Goal: Information Seeking & Learning: Learn about a topic

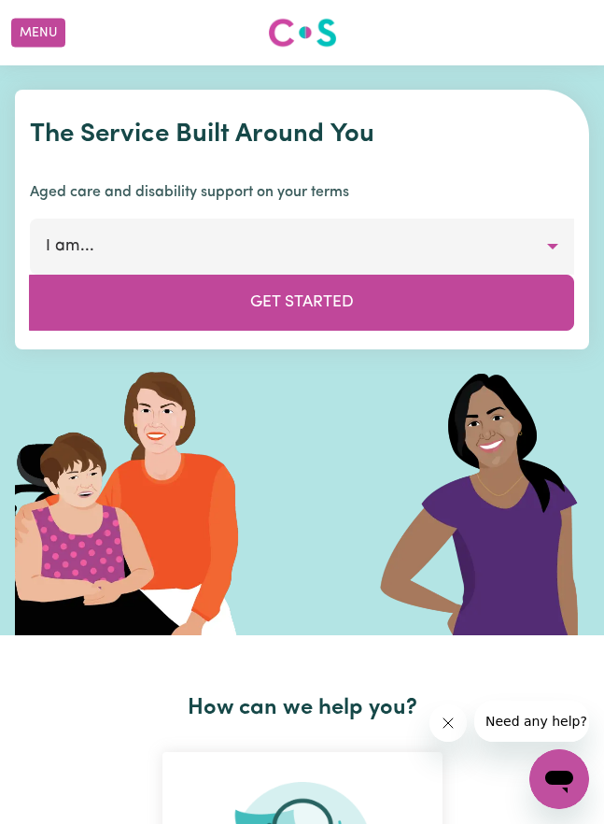
click at [560, 247] on button "I am..." at bounding box center [302, 247] width 545 height 56
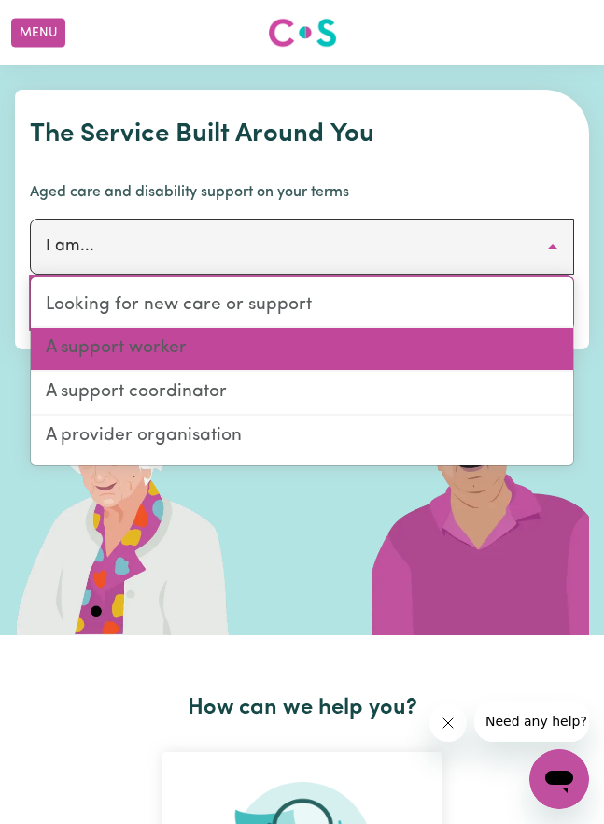
click at [167, 348] on link "A support worker" at bounding box center [302, 350] width 543 height 44
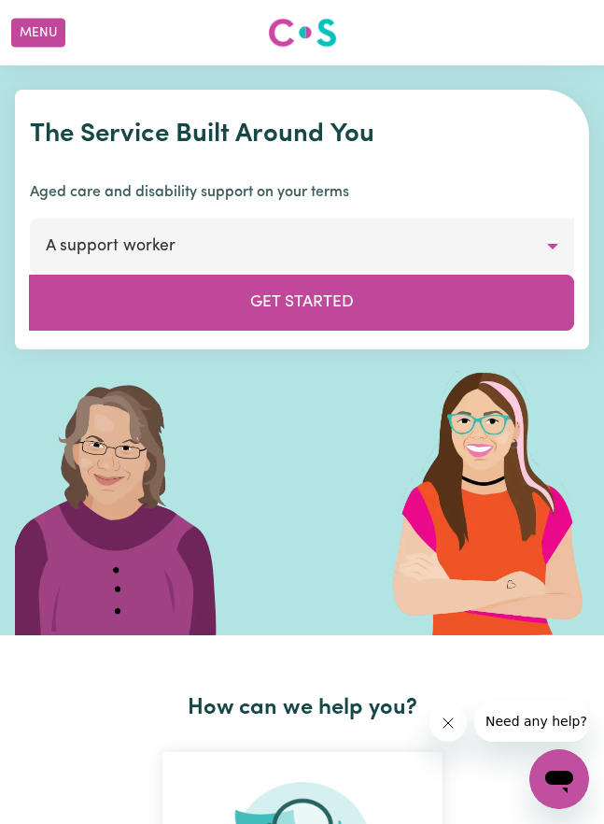
click at [337, 301] on button "Get Started" at bounding box center [302, 303] width 546 height 56
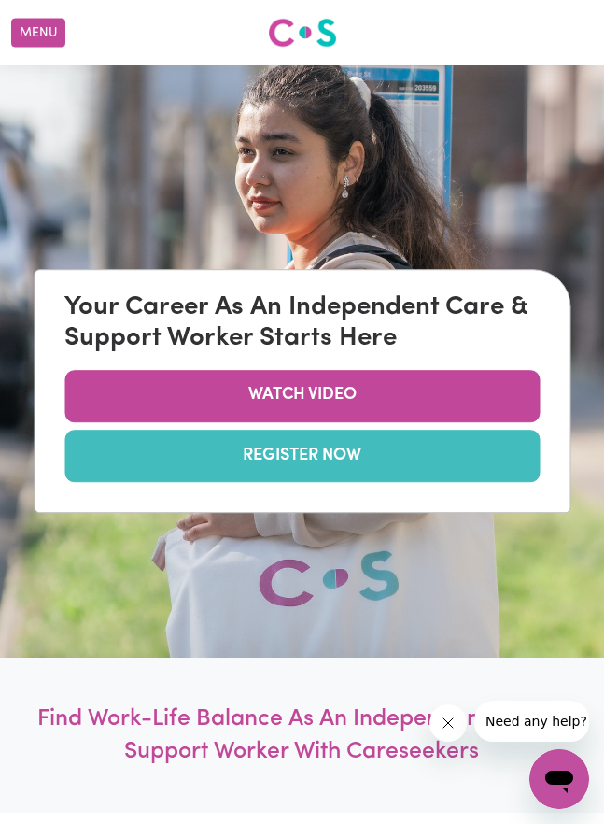
click at [357, 393] on link "WATCH VIDEO" at bounding box center [302, 396] width 476 height 52
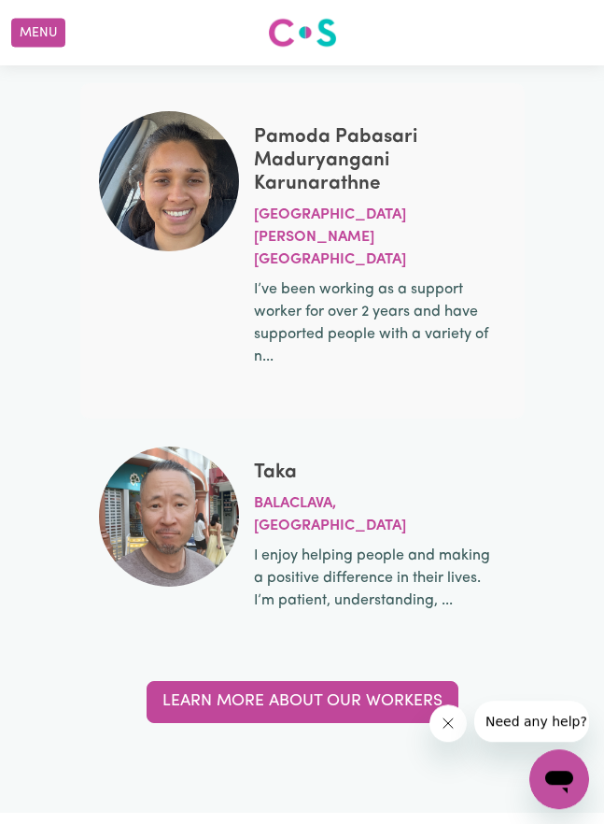
scroll to position [8441, 0]
click at [414, 681] on link "Learn more about our workers" at bounding box center [303, 701] width 312 height 41
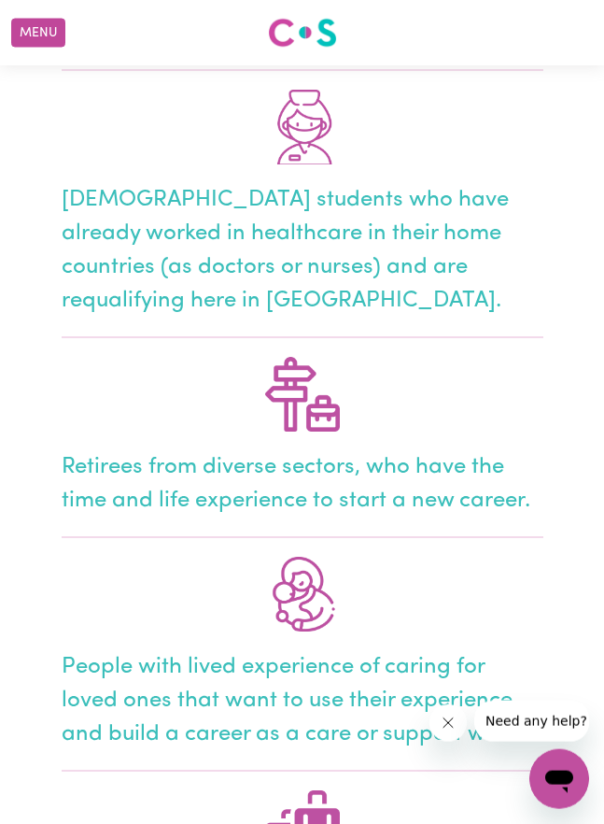
scroll to position [1172, 0]
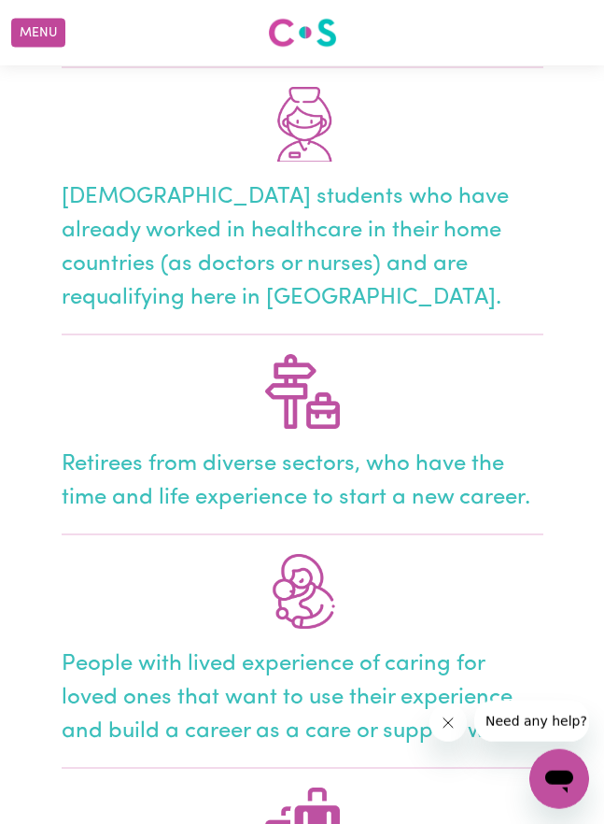
click at [446, 481] on div "Retirees from diverse sectors, who have the time and life experience to start a…" at bounding box center [303, 481] width 482 height 67
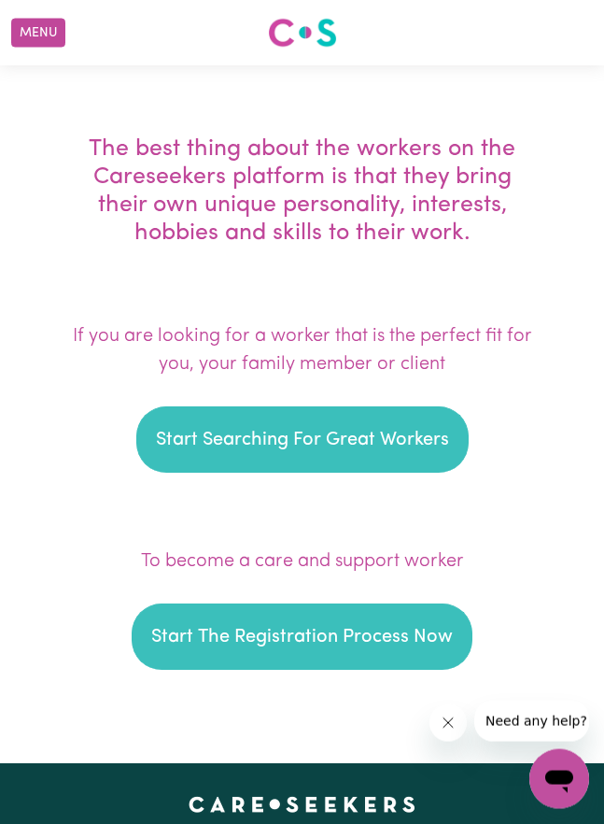
scroll to position [3136, 0]
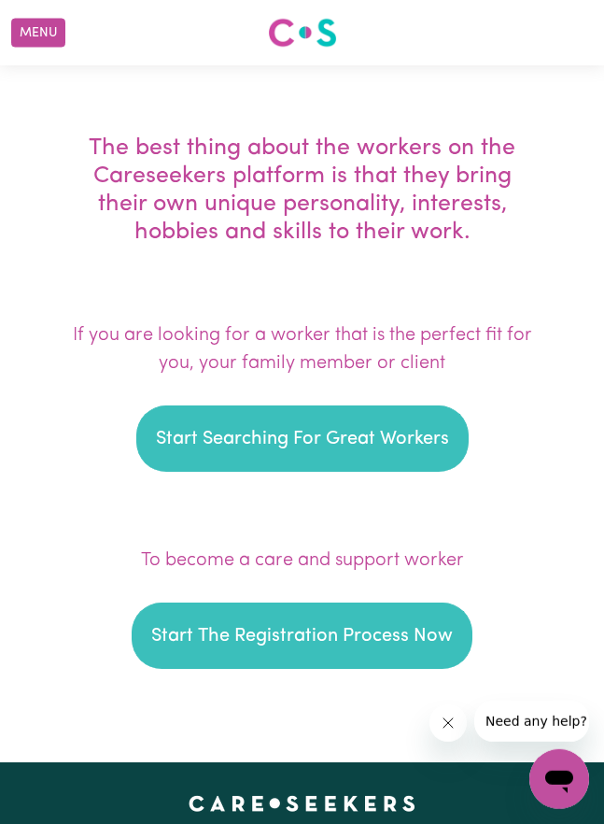
click at [410, 446] on button "Start Searching For Great Workers" at bounding box center [302, 438] width 333 height 66
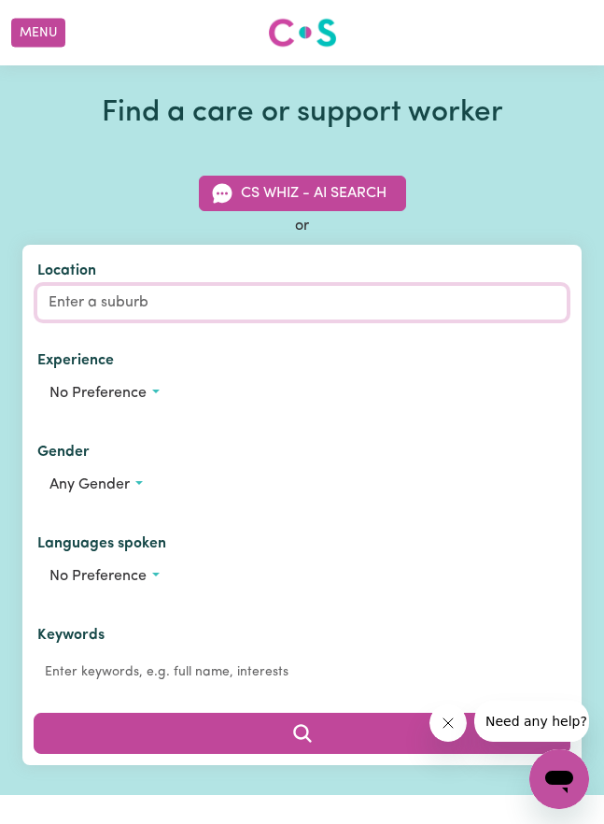
click at [144, 296] on input "Location" at bounding box center [302, 303] width 530 height 34
type input "Egl"
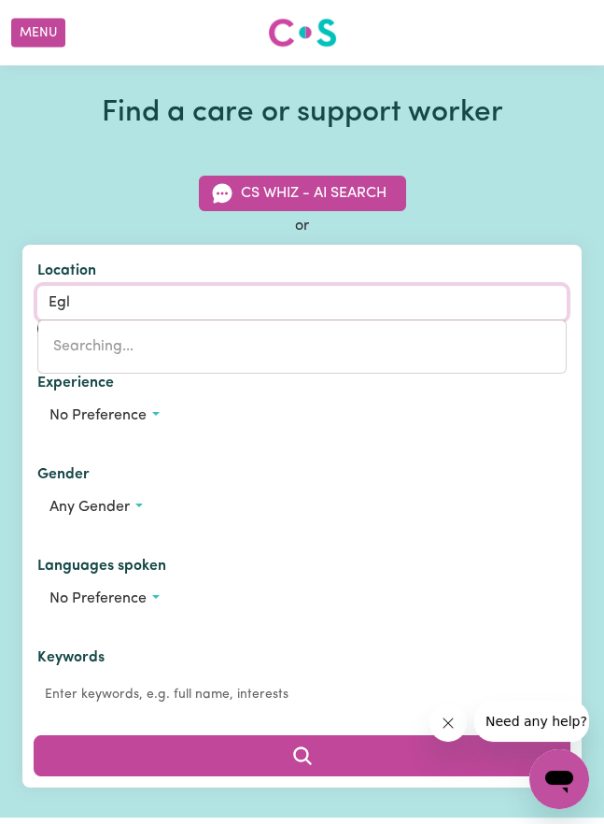
type input "EglINTON, [GEOGRAPHIC_DATA], 2795"
type input "[PERSON_NAME]"
type input "[GEOGRAPHIC_DATA], [GEOGRAPHIC_DATA], 2795"
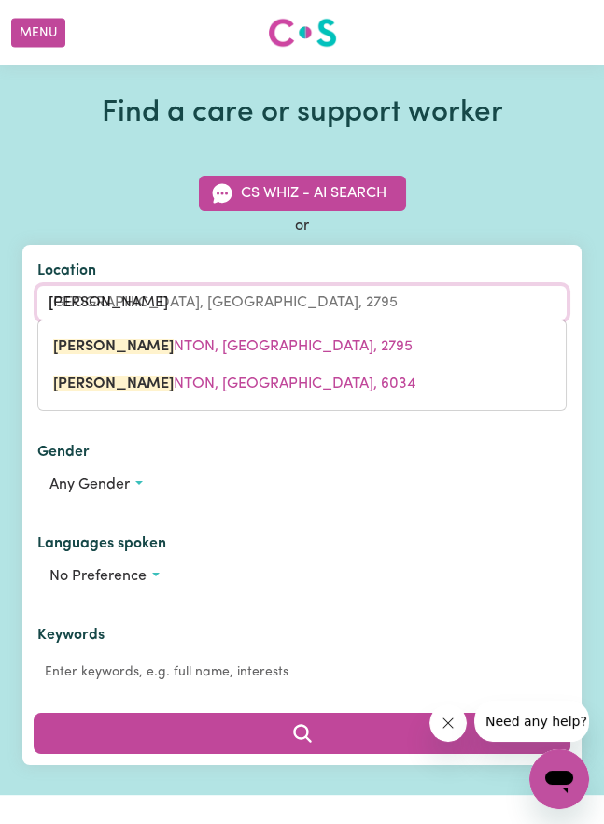
type input "Eglin"
type input "[GEOGRAPHIC_DATA], [GEOGRAPHIC_DATA], 2795"
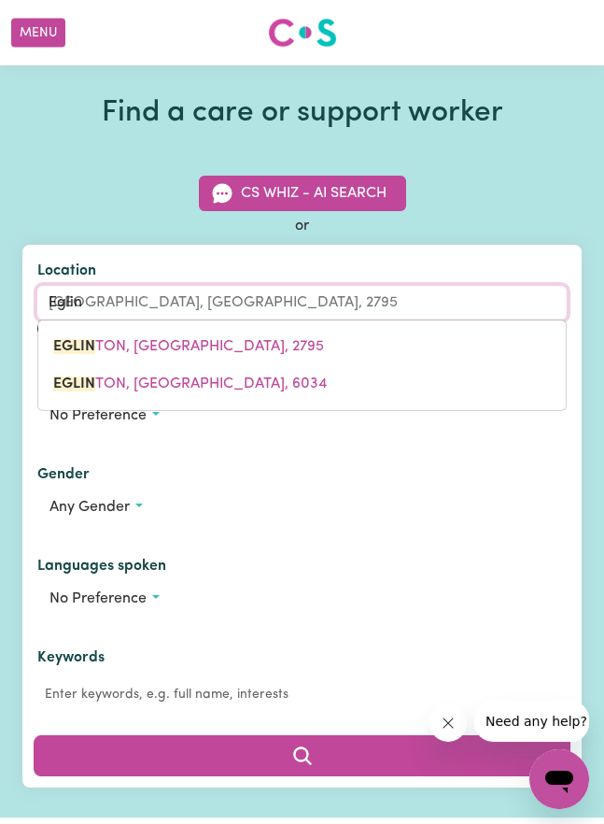
type input "Egling"
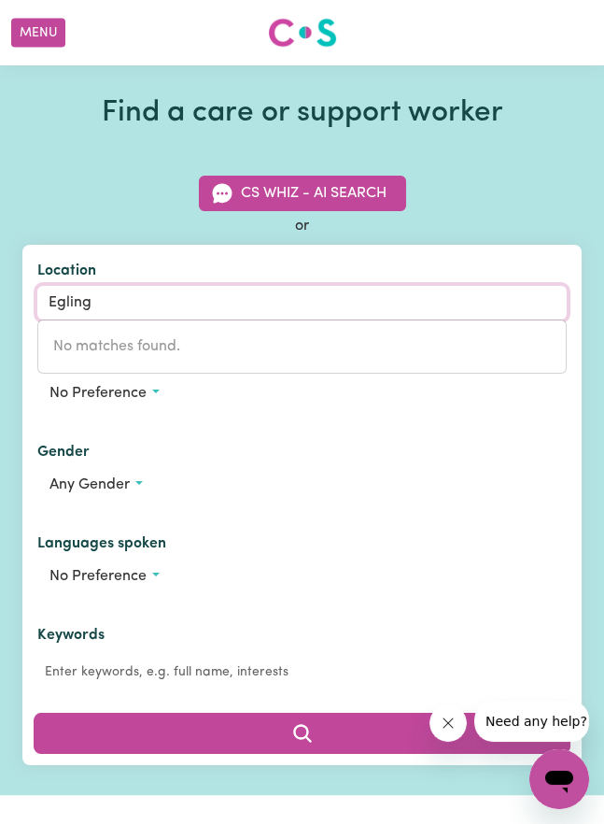
type input "Eglin"
type input "[GEOGRAPHIC_DATA], [GEOGRAPHIC_DATA], 2795"
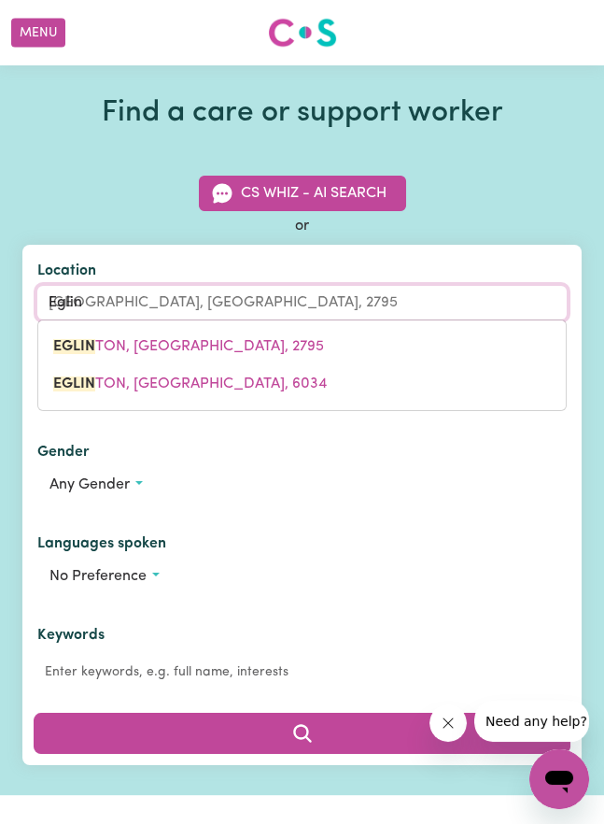
click at [225, 387] on span "EGLIN TON, [GEOGRAPHIC_DATA], 6034" at bounding box center [190, 383] width 274 height 15
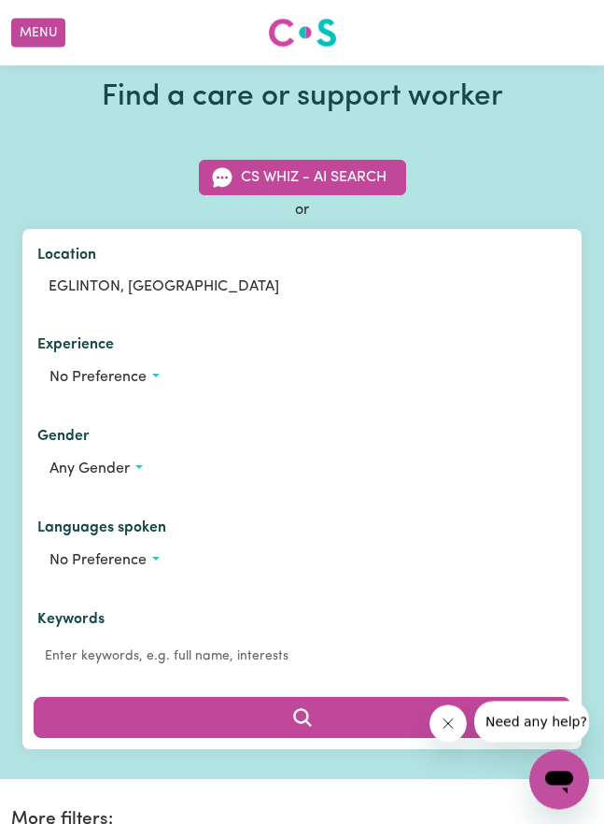
scroll to position [15, 0]
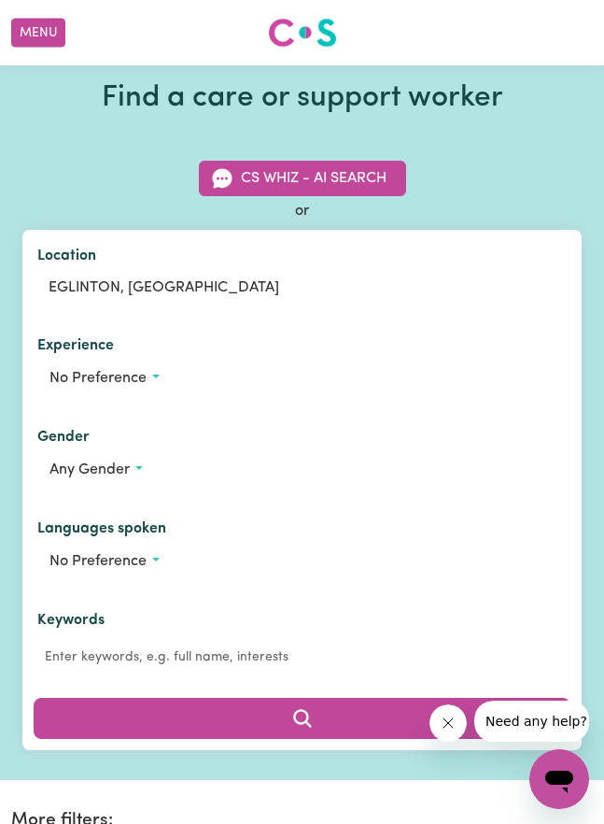
click at [138, 472] on button "Any gender" at bounding box center [302, 470] width 530 height 36
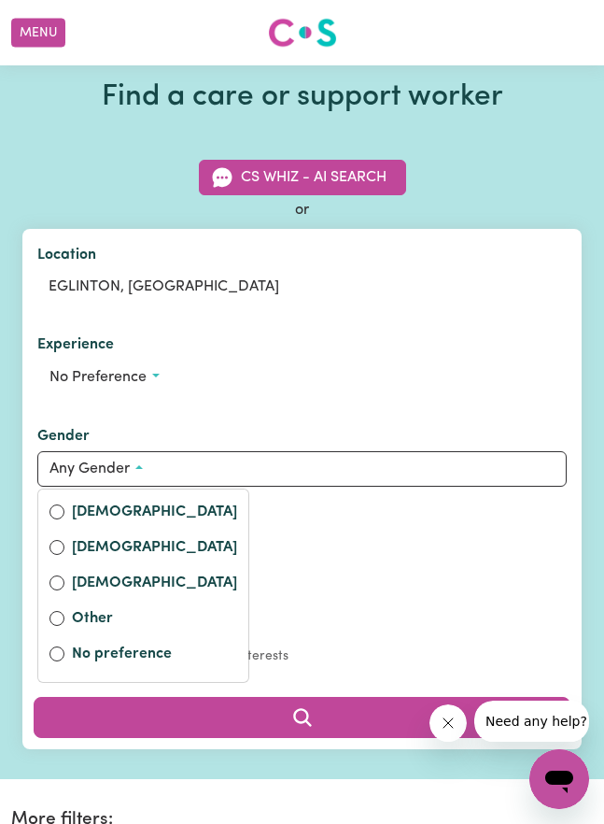
click at [109, 507] on label "[DEMOGRAPHIC_DATA]" at bounding box center [154, 514] width 165 height 26
click at [64, 507] on input "[DEMOGRAPHIC_DATA]" at bounding box center [57, 511] width 15 height 15
radio input "true"
click at [483, 571] on button "No preference" at bounding box center [302, 561] width 530 height 36
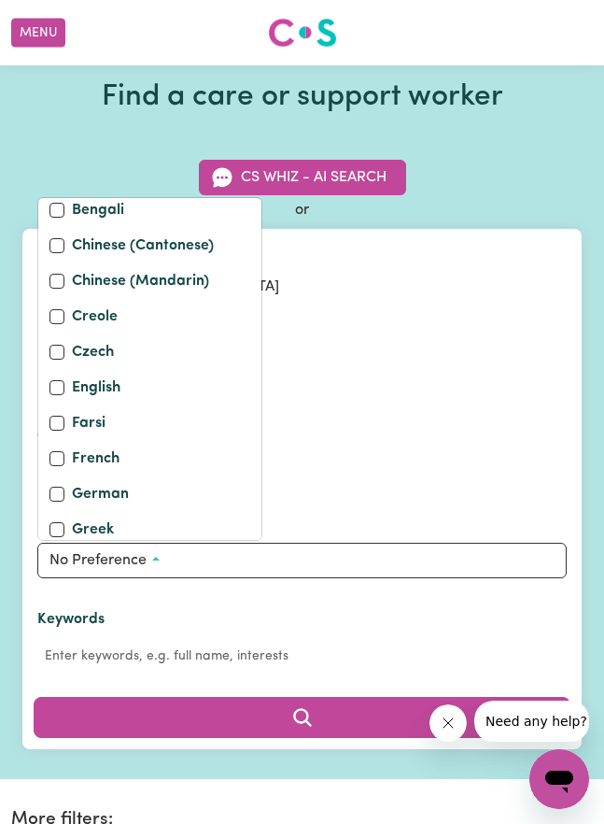
scroll to position [154, 0]
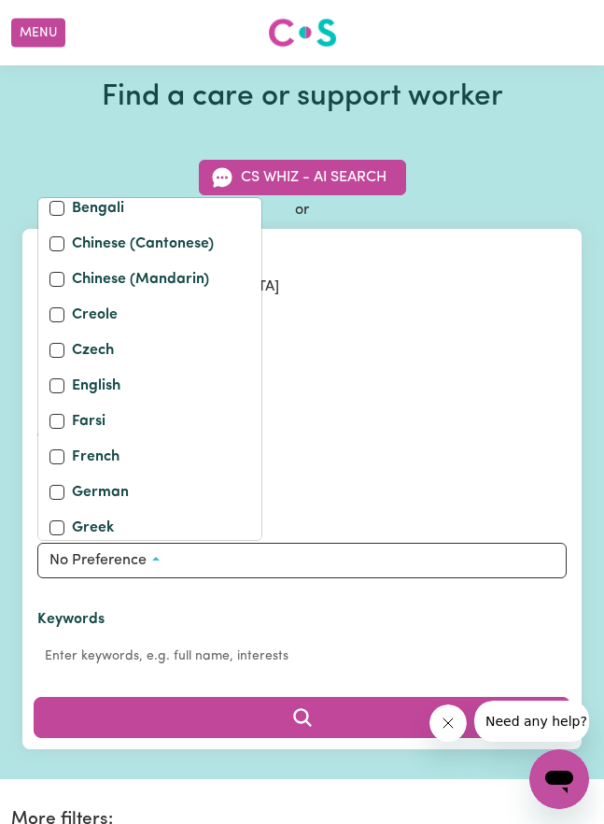
click at [57, 386] on input "English" at bounding box center [57, 385] width 15 height 15
checkbox input "true"
checkbox input "false"
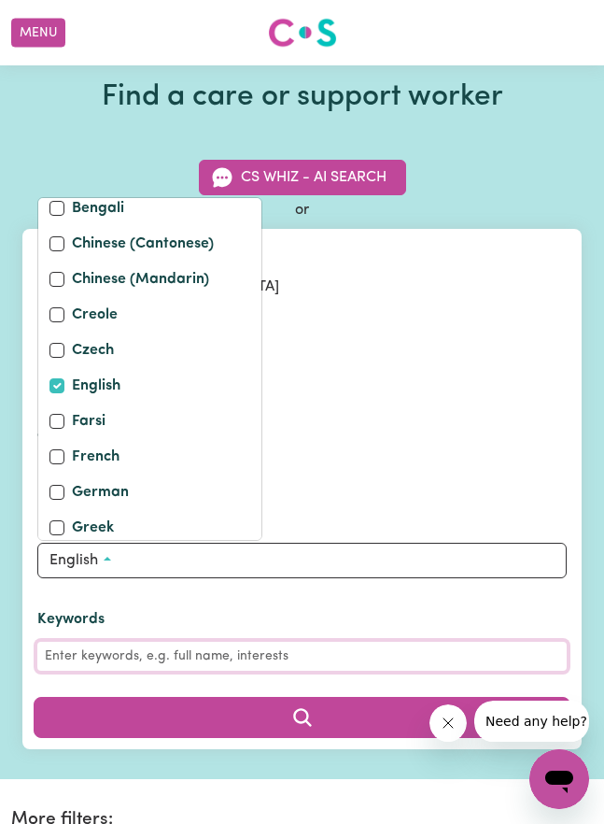
click at [369, 645] on input "Keywords" at bounding box center [302, 656] width 530 height 29
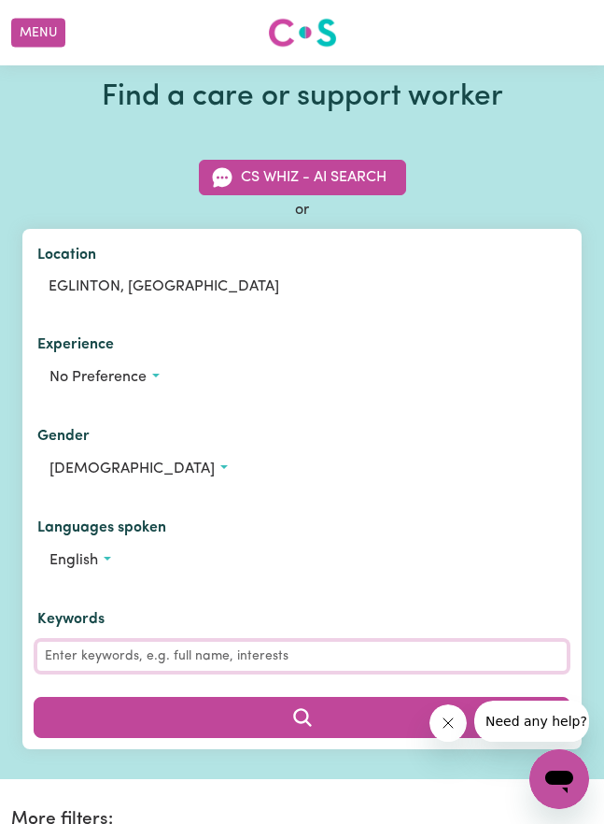
scroll to position [93, 0]
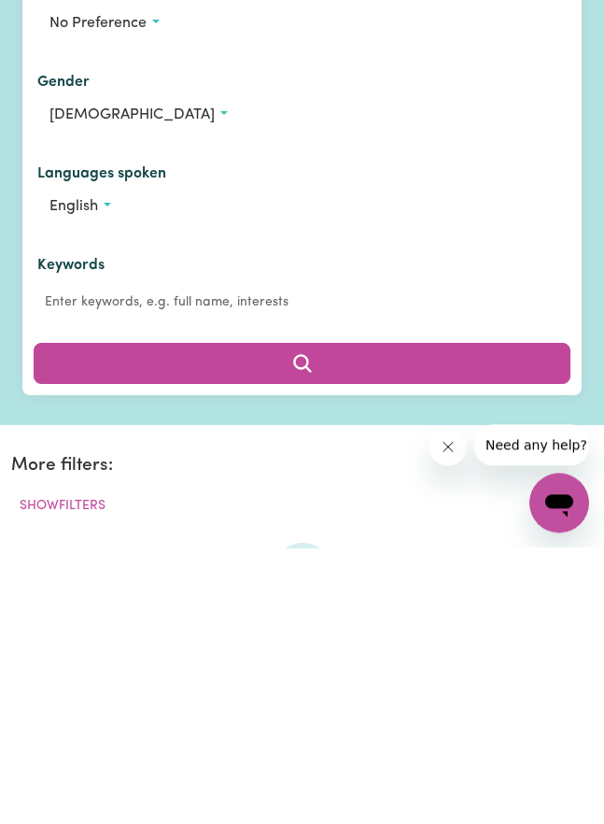
click at [314, 619] on button "Search" at bounding box center [302, 639] width 537 height 41
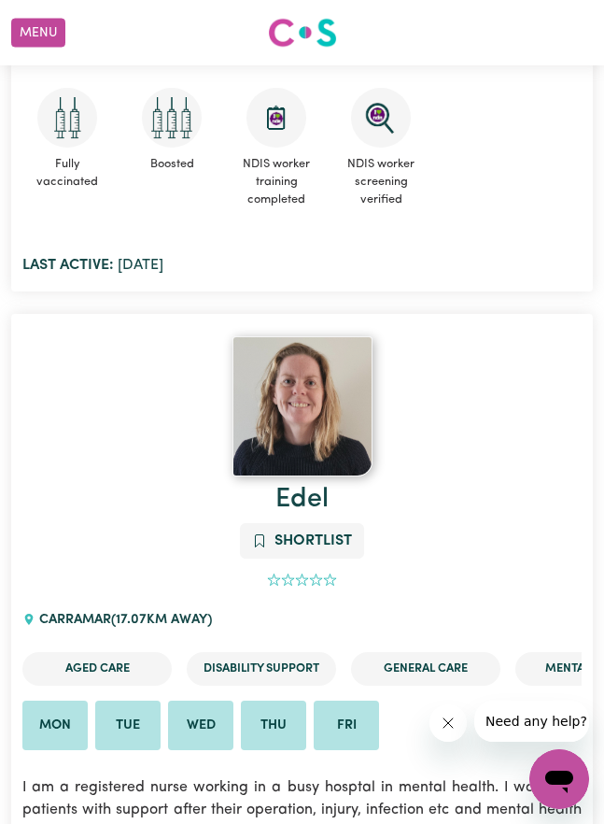
click at [415, 663] on li "General Care" at bounding box center [425, 668] width 149 height 33
click at [99, 666] on li "Aged Care" at bounding box center [96, 668] width 149 height 33
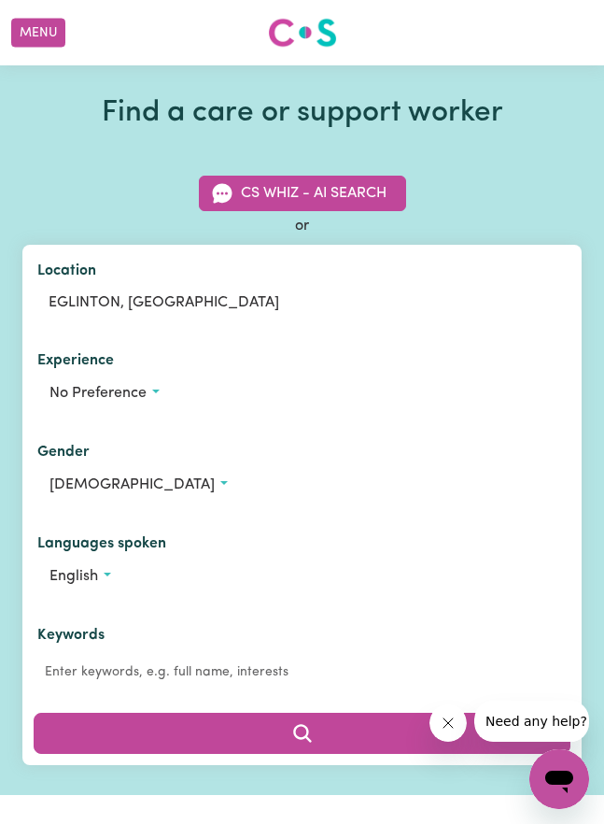
click at [146, 393] on span "No preference" at bounding box center [98, 393] width 97 height 15
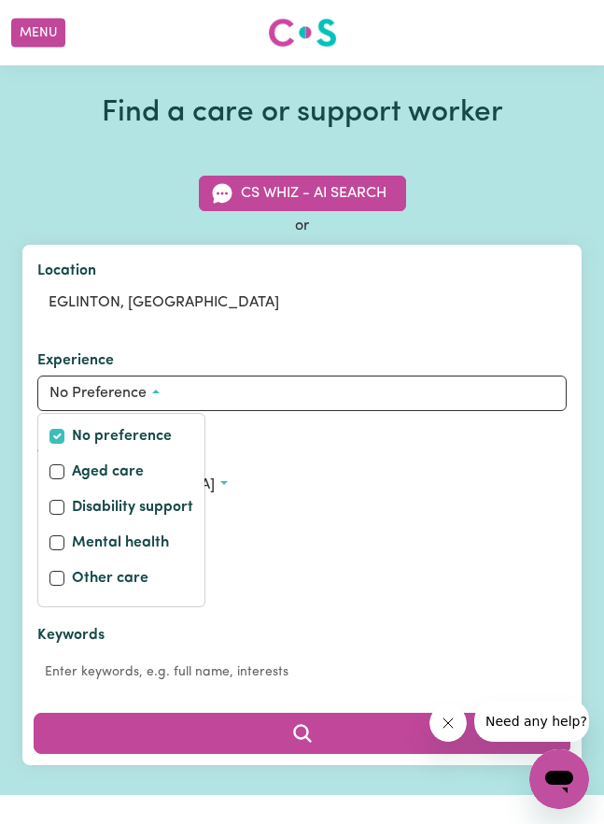
click at [63, 478] on input "Aged care" at bounding box center [57, 471] width 15 height 15
checkbox input "true"
checkbox input "false"
click at [319, 731] on button "Search" at bounding box center [302, 733] width 537 height 41
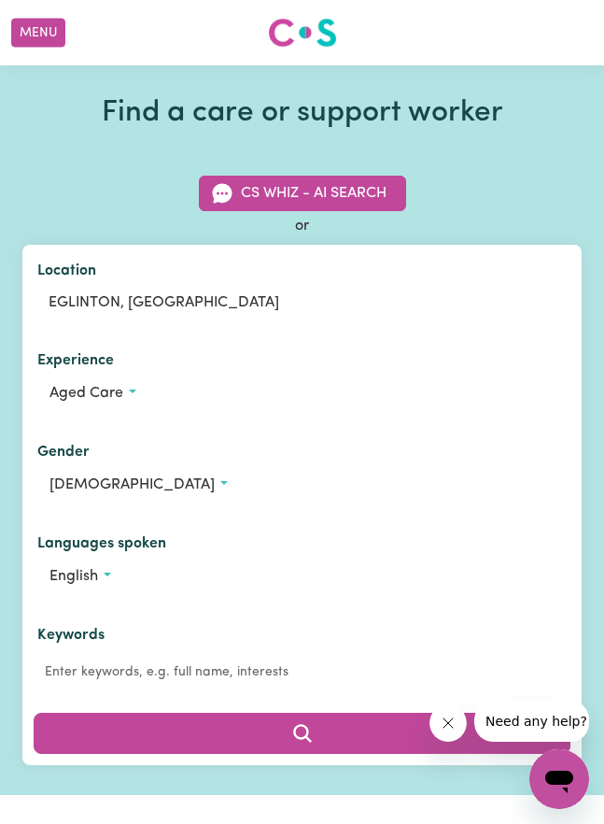
click at [45, 36] on button "Menu" at bounding box center [38, 33] width 54 height 29
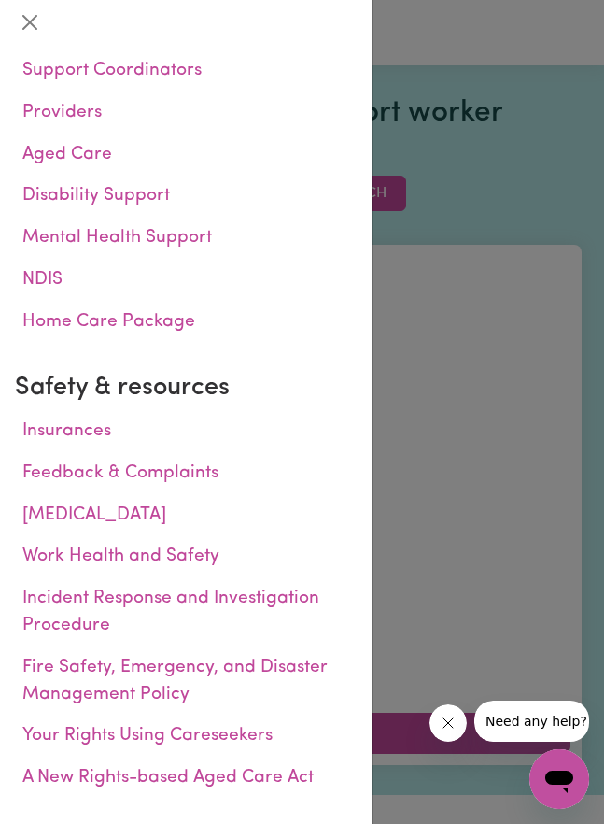
scroll to position [641, 0]
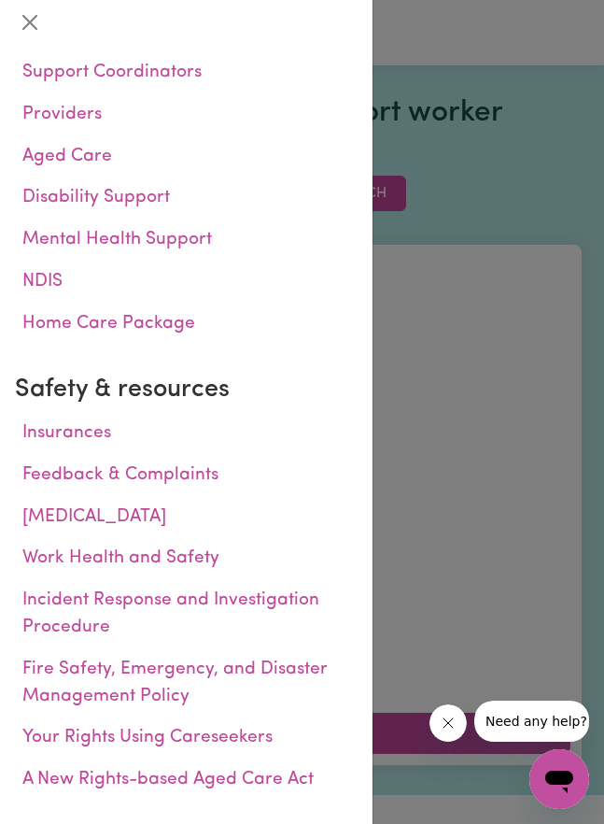
click at [72, 500] on link "[MEDICAL_DATA]" at bounding box center [186, 518] width 343 height 42
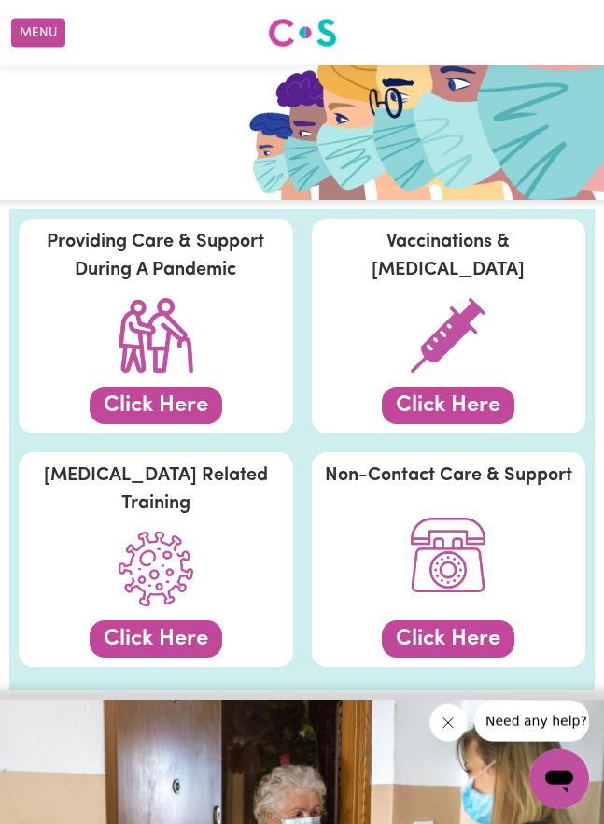
scroll to position [198, 0]
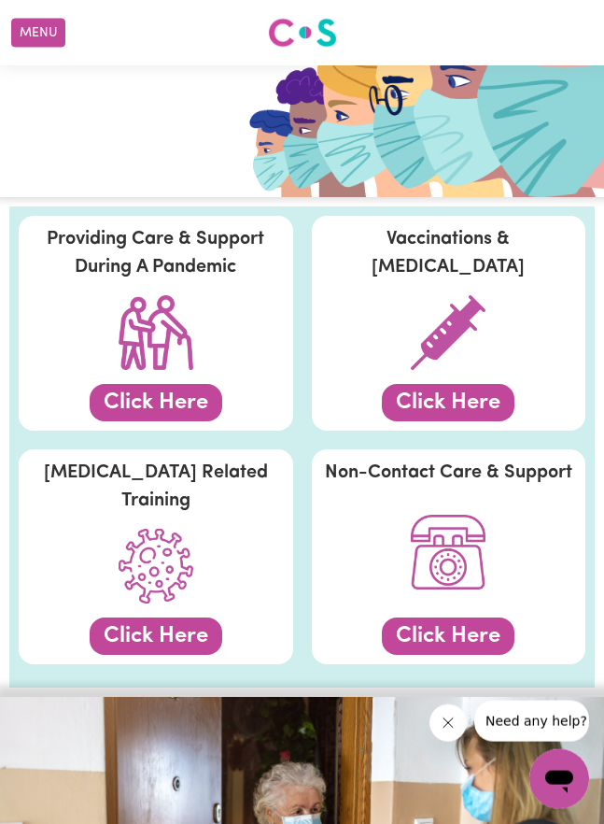
click at [458, 421] on button "Click Here" at bounding box center [448, 402] width 133 height 37
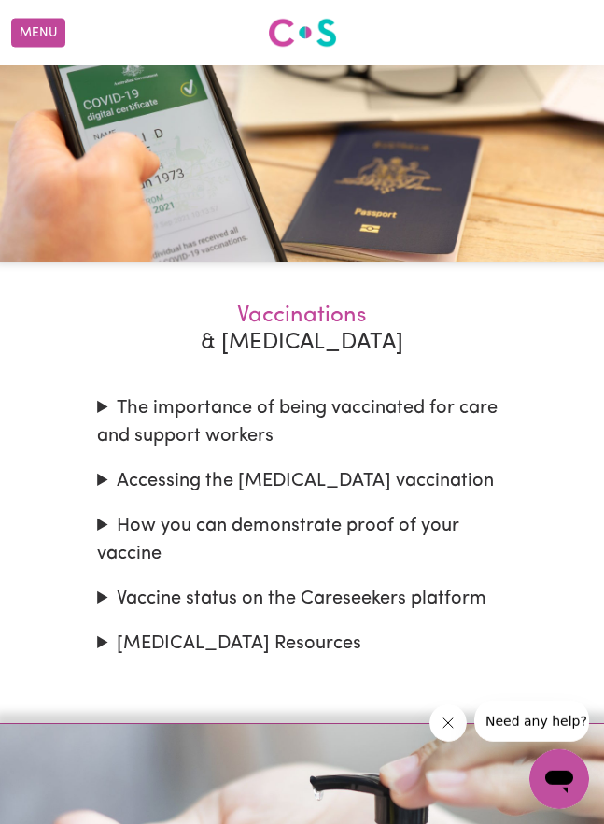
scroll to position [1813, 0]
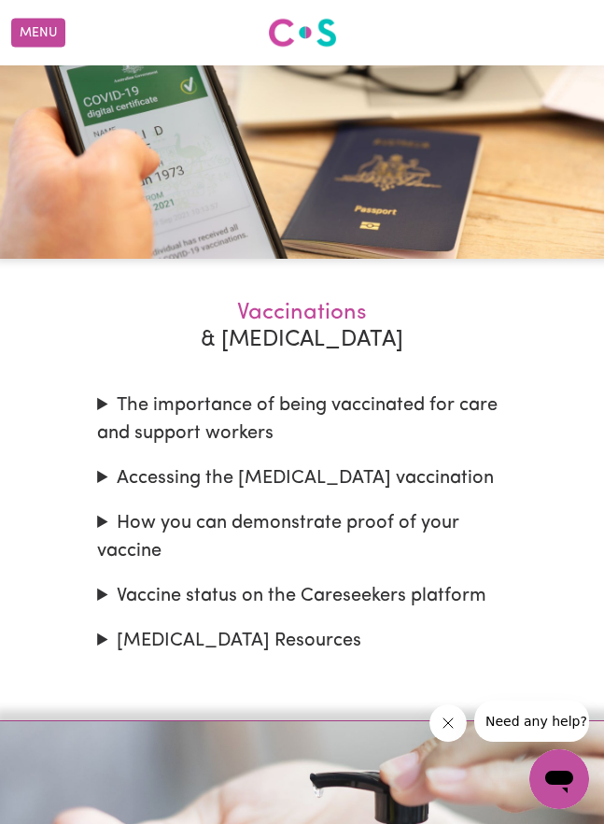
click at [458, 608] on summary "Vaccine status on the Careseekers platform" at bounding box center [302, 596] width 410 height 28
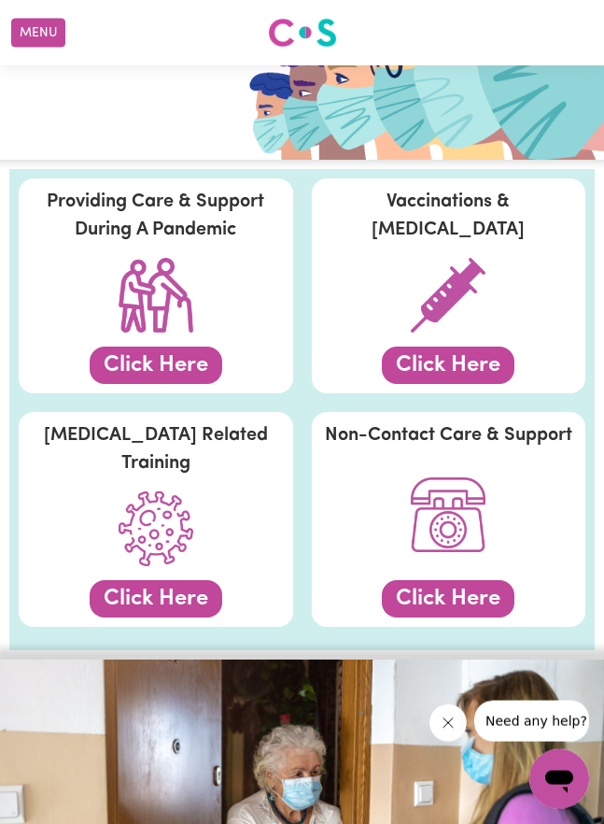
scroll to position [0, 0]
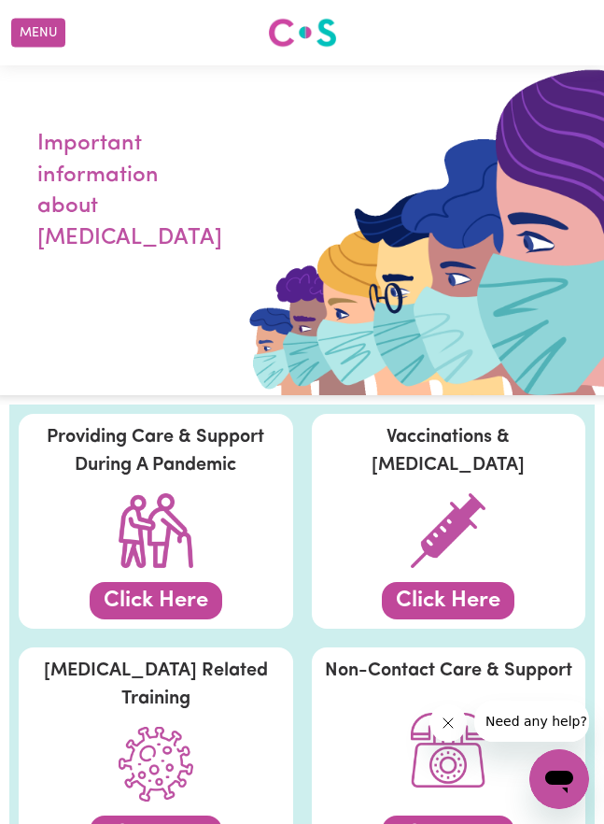
click at [36, 33] on button "Menu" at bounding box center [38, 33] width 54 height 29
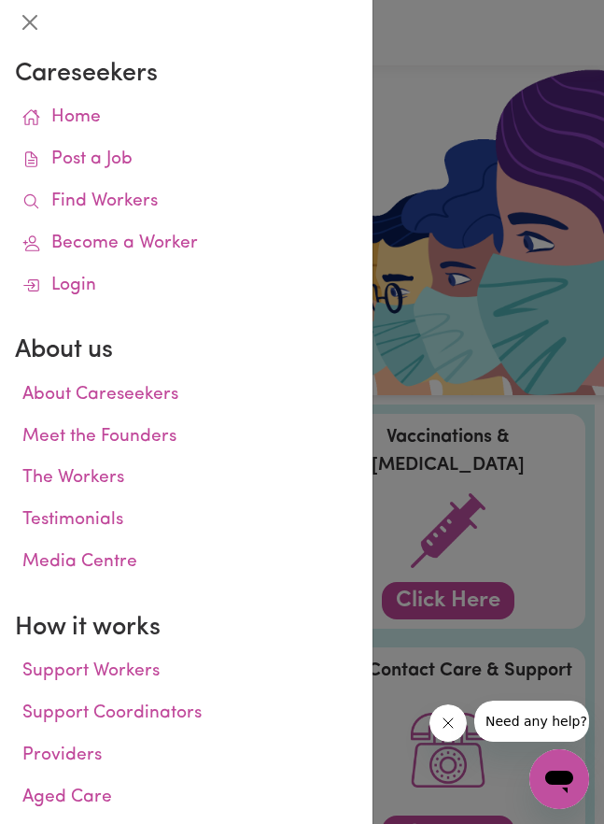
click at [140, 244] on link "Become a Worker" at bounding box center [186, 244] width 343 height 42
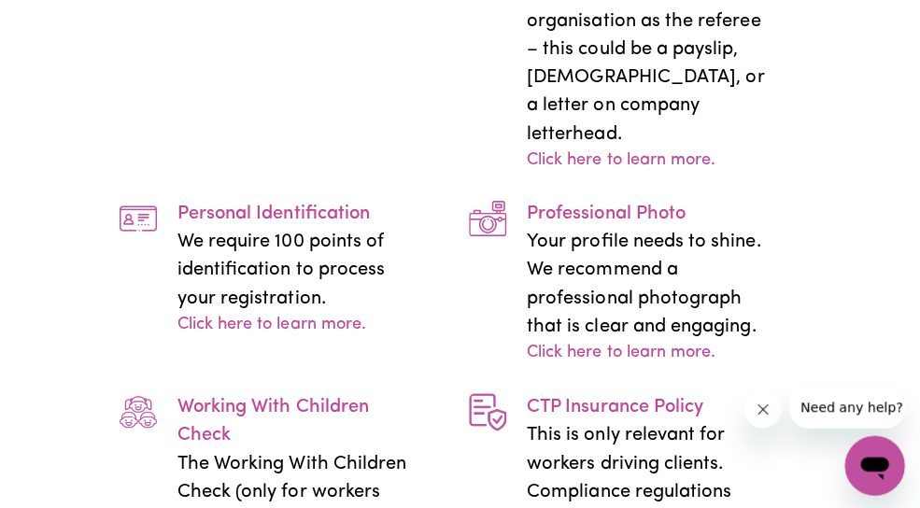
scroll to position [4516, 11]
